Goal: Task Accomplishment & Management: Use online tool/utility

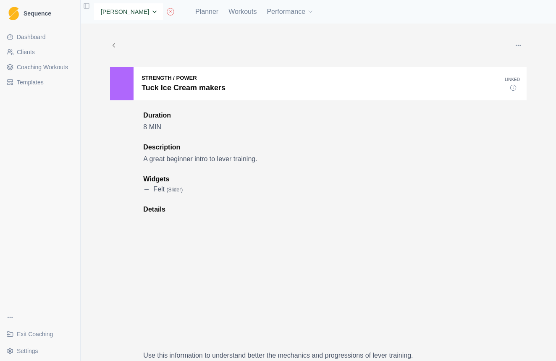
select select "8f65e06e-3d54-4a10-af04-614fc6467395"
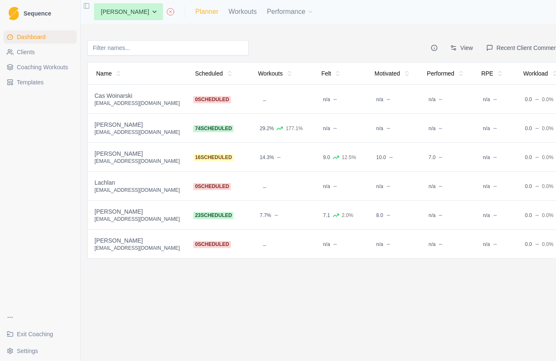
click at [218, 13] on link "Planner" at bounding box center [206, 12] width 23 height 10
select select "month"
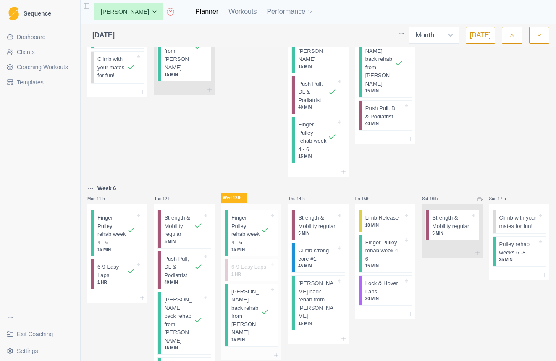
scroll to position [335, 0]
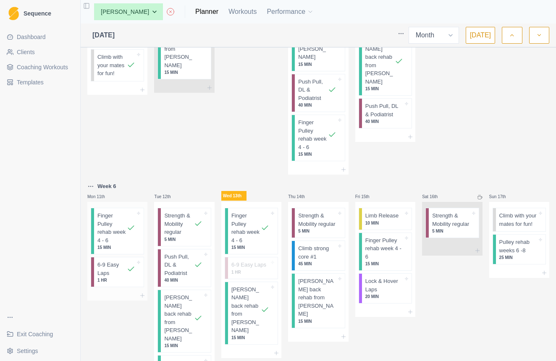
click at [118, 261] on p "6-9 Easy Laps" at bounding box center [111, 269] width 29 height 16
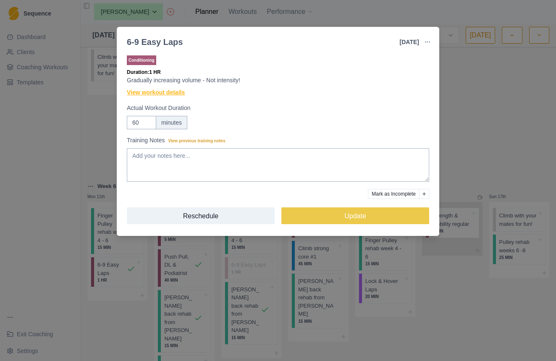
click at [178, 92] on link "View workout details" at bounding box center [156, 92] width 58 height 9
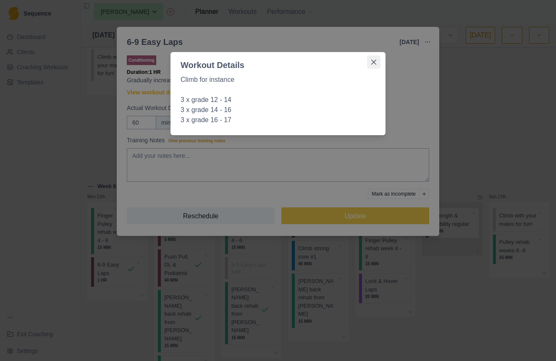
click at [374, 60] on icon "Close" at bounding box center [373, 62] width 5 height 5
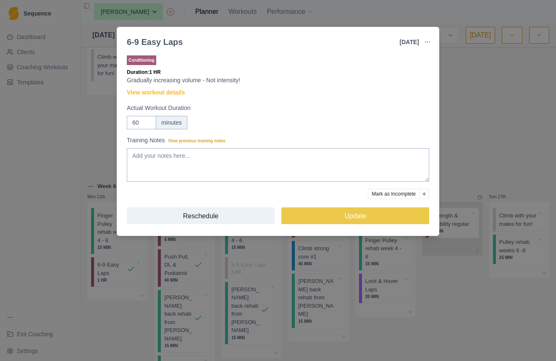
click at [484, 117] on div "6-9 Easy Laps [DATE] Link To Goal View Workout Metrics Edit Original Workout Re…" at bounding box center [278, 180] width 556 height 361
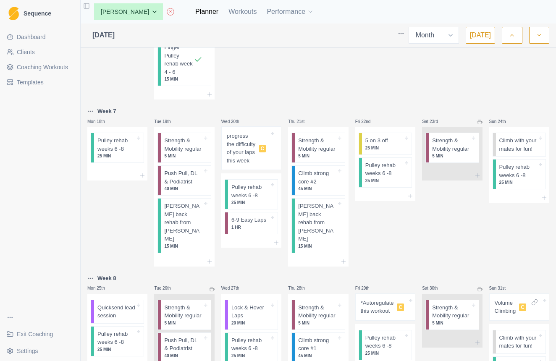
scroll to position [0, 0]
click at [537, 38] on icon "button" at bounding box center [539, 35] width 6 height 8
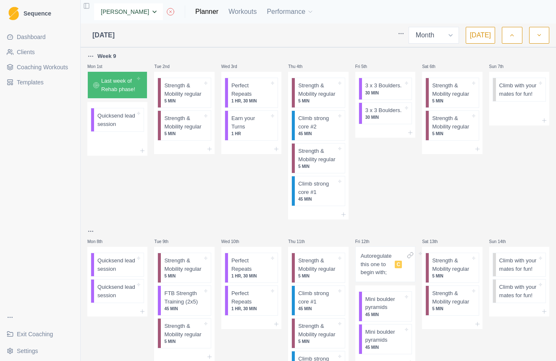
click at [161, 11] on select "None Cas Woinarski [PERSON_NAME] [PERSON_NAME] [PERSON_NAME] [PERSON_NAME] [PER…" at bounding box center [128, 11] width 69 height 17
select select "0972d2df-4a65-4671-b36e-adfc28789ba0"
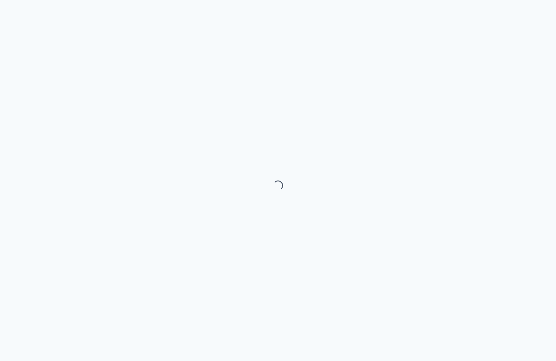
select select "month"
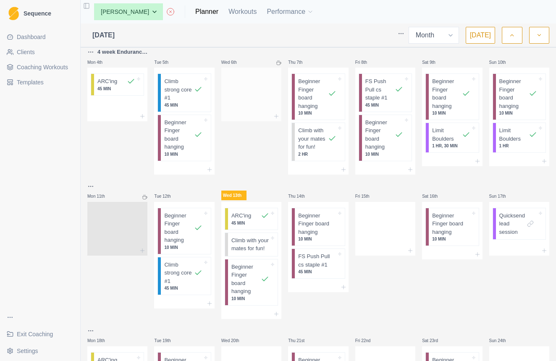
scroll to position [89, 0]
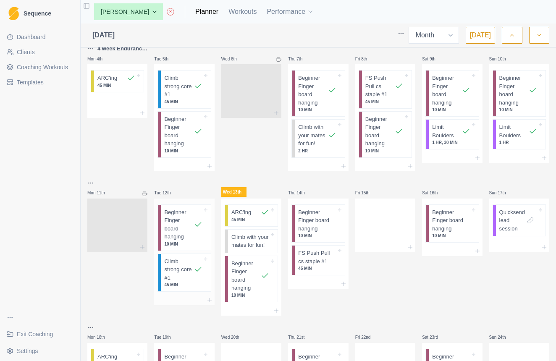
click at [185, 271] on p "Climb strong core #1" at bounding box center [178, 270] width 29 height 25
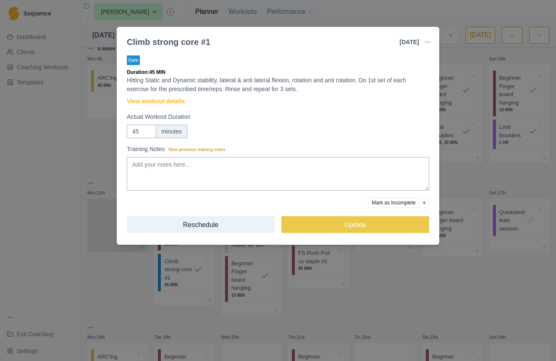
click at [137, 297] on div "Climb strong core #1 [DATE] Link To Goal View Workout Metrics Edit Original Wor…" at bounding box center [278, 180] width 556 height 361
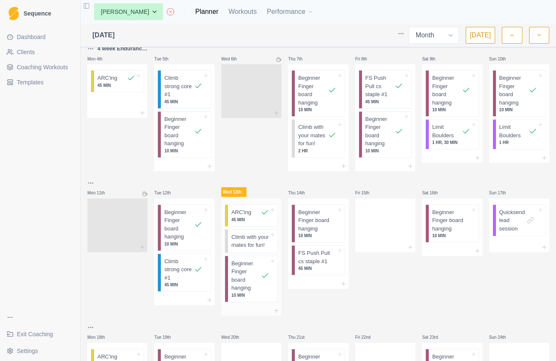
click at [243, 217] on p "45 MIN" at bounding box center [250, 220] width 38 height 6
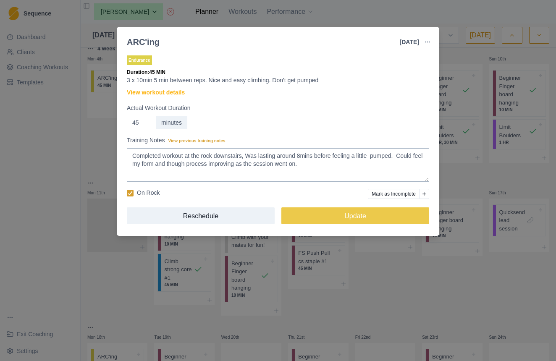
click at [158, 91] on link "View workout details" at bounding box center [156, 92] width 58 height 9
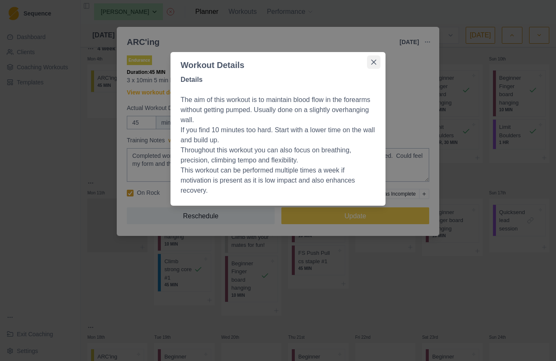
click at [373, 62] on icon "Close" at bounding box center [373, 62] width 5 height 5
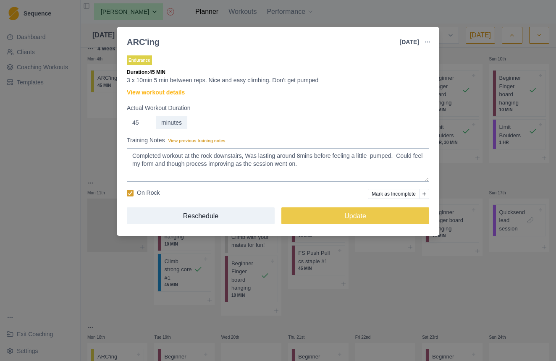
click at [448, 58] on div "ARC'ing 13 Aug 2025 Link To Goal View Workout Metrics Edit Original Workout Res…" at bounding box center [278, 180] width 556 height 361
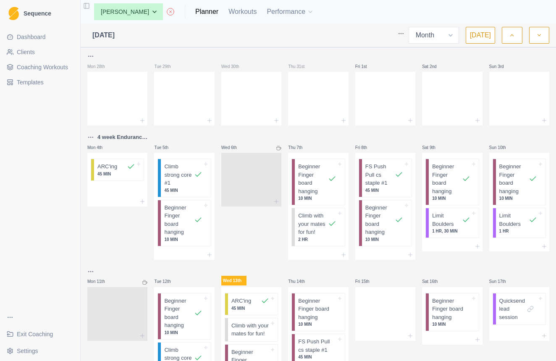
scroll to position [0, 0]
